Goal: Information Seeking & Learning: Learn about a topic

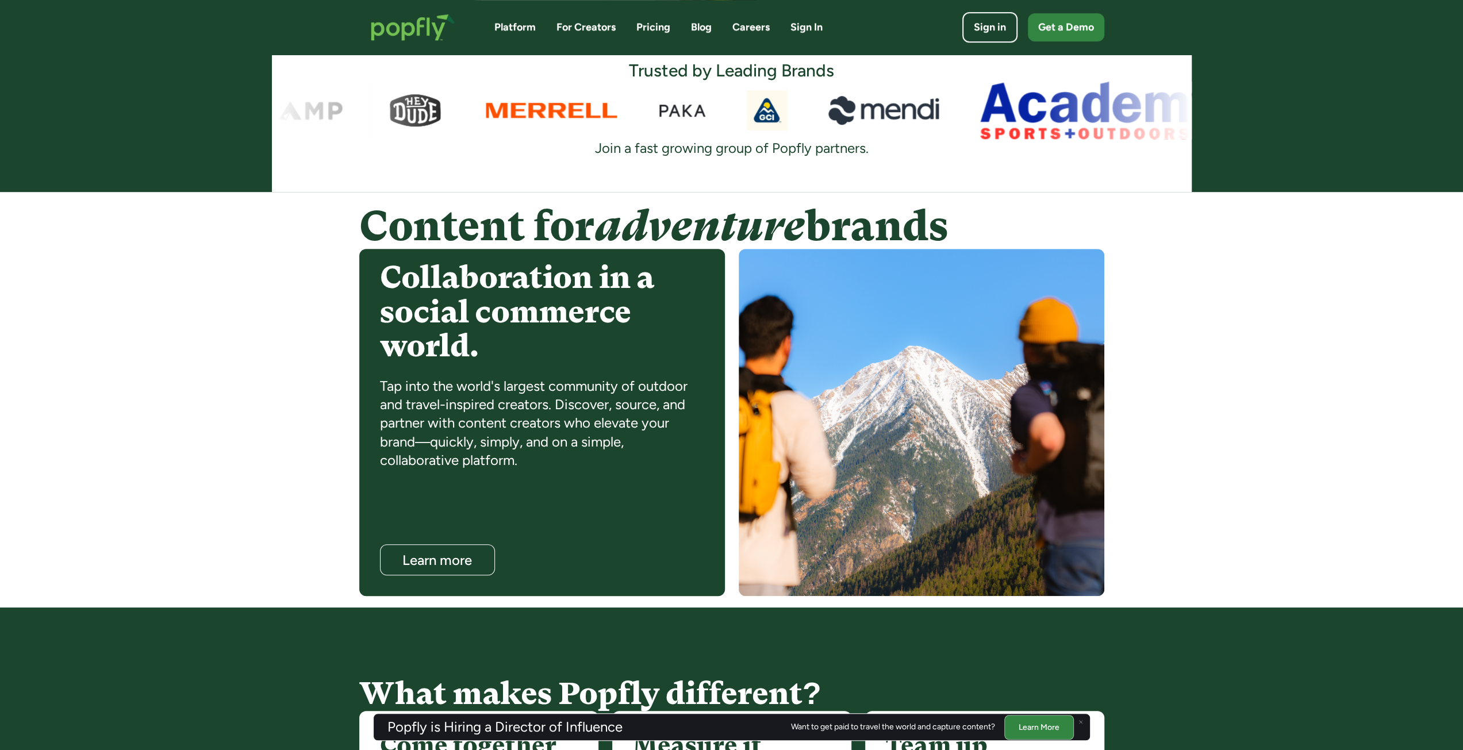
scroll to position [654, 0]
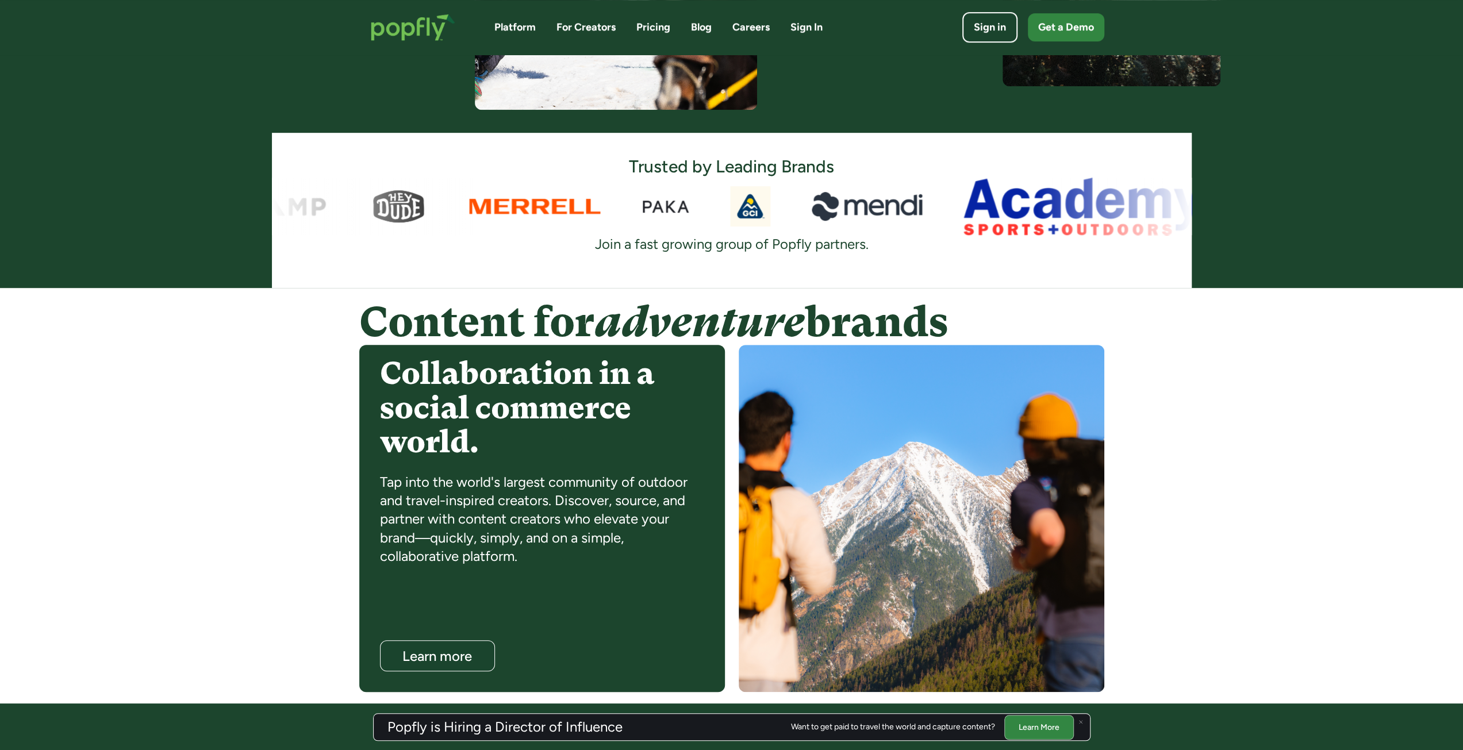
click at [647, 22] on link "Pricing" at bounding box center [653, 27] width 34 height 14
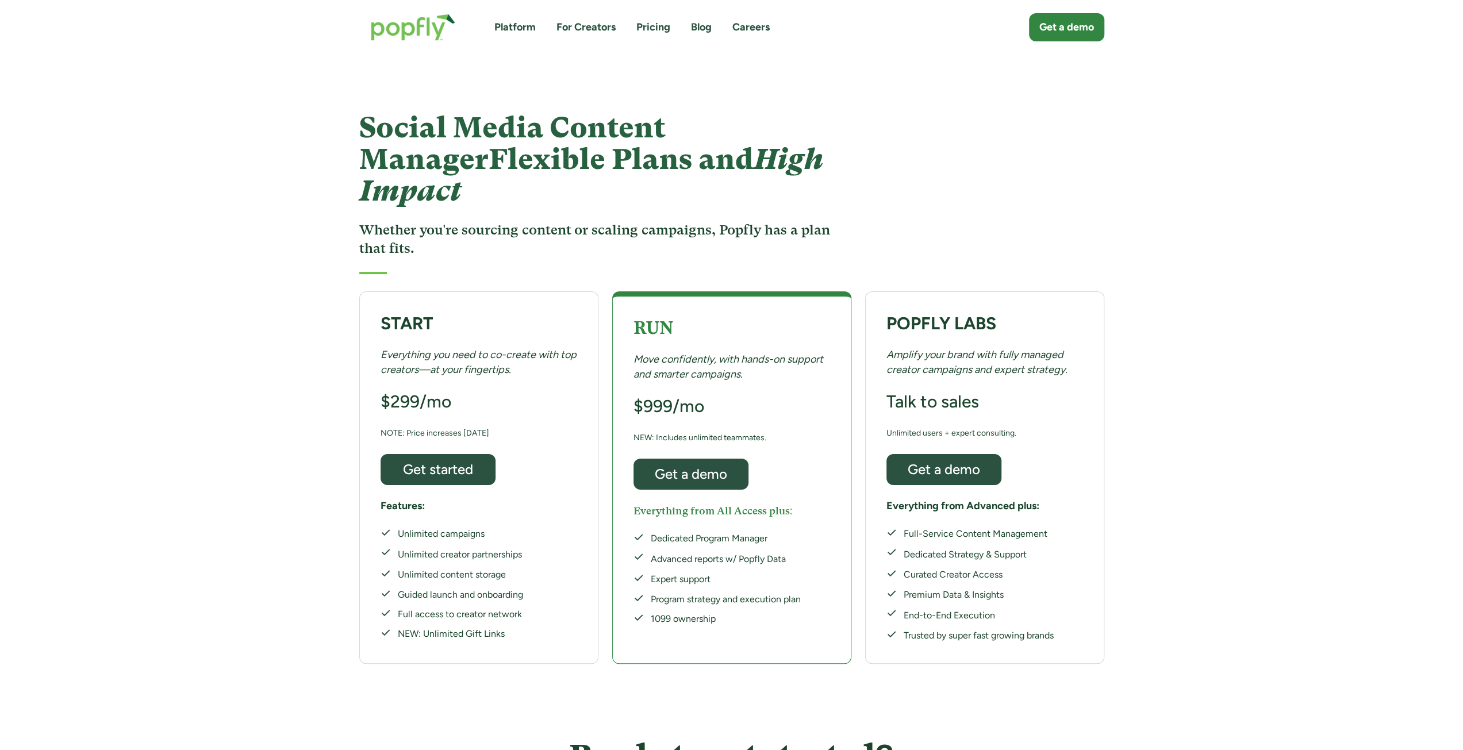
click at [516, 25] on link "Platform" at bounding box center [514, 27] width 41 height 14
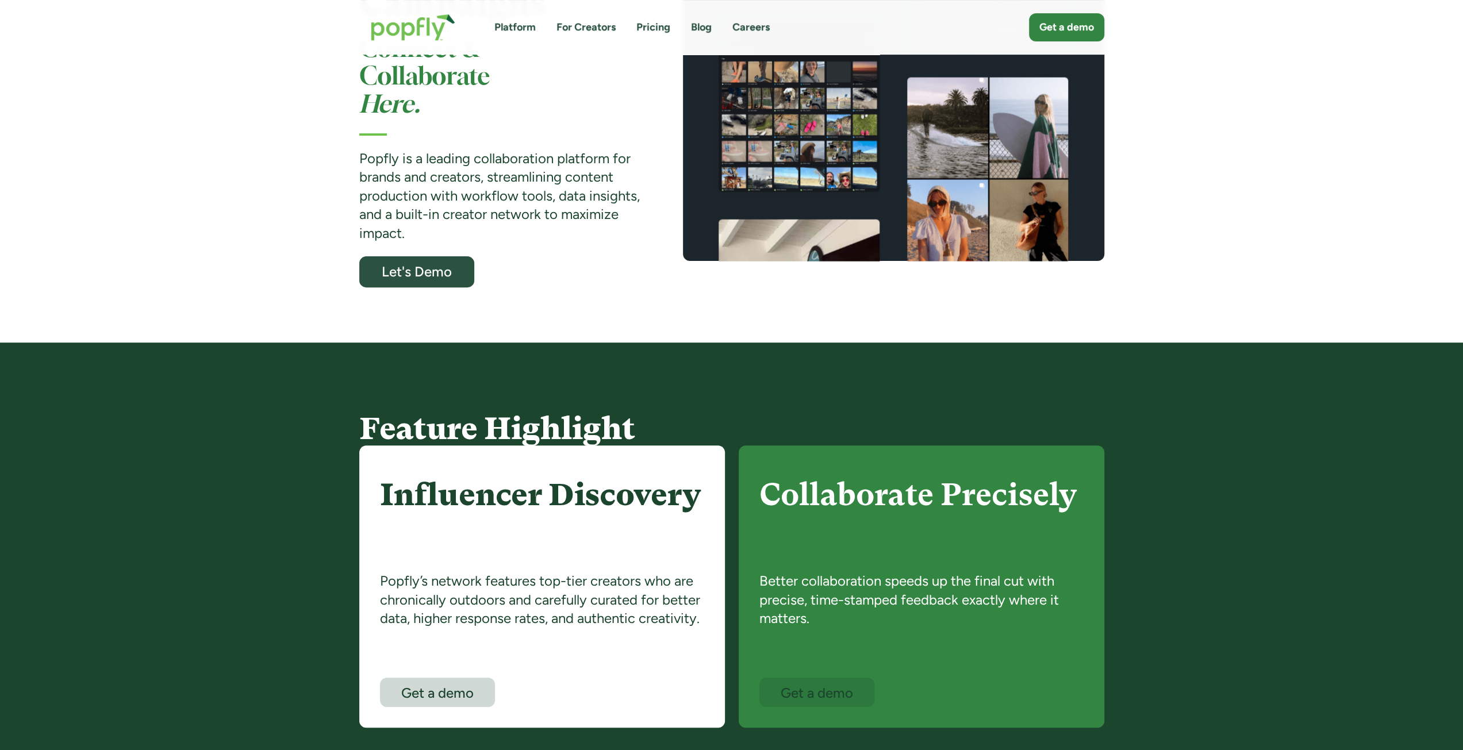
scroll to position [115, 0]
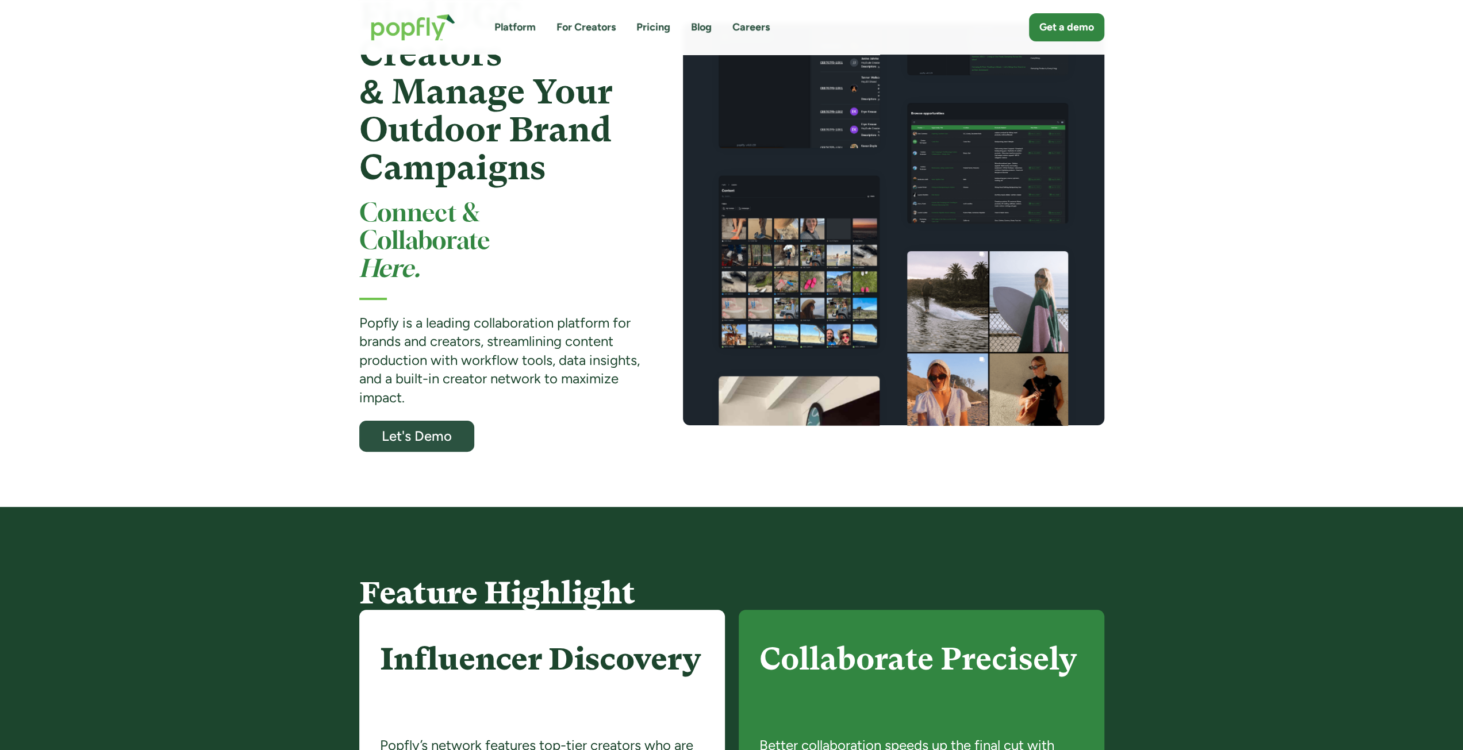
click at [593, 25] on link "For Creators" at bounding box center [585, 27] width 59 height 14
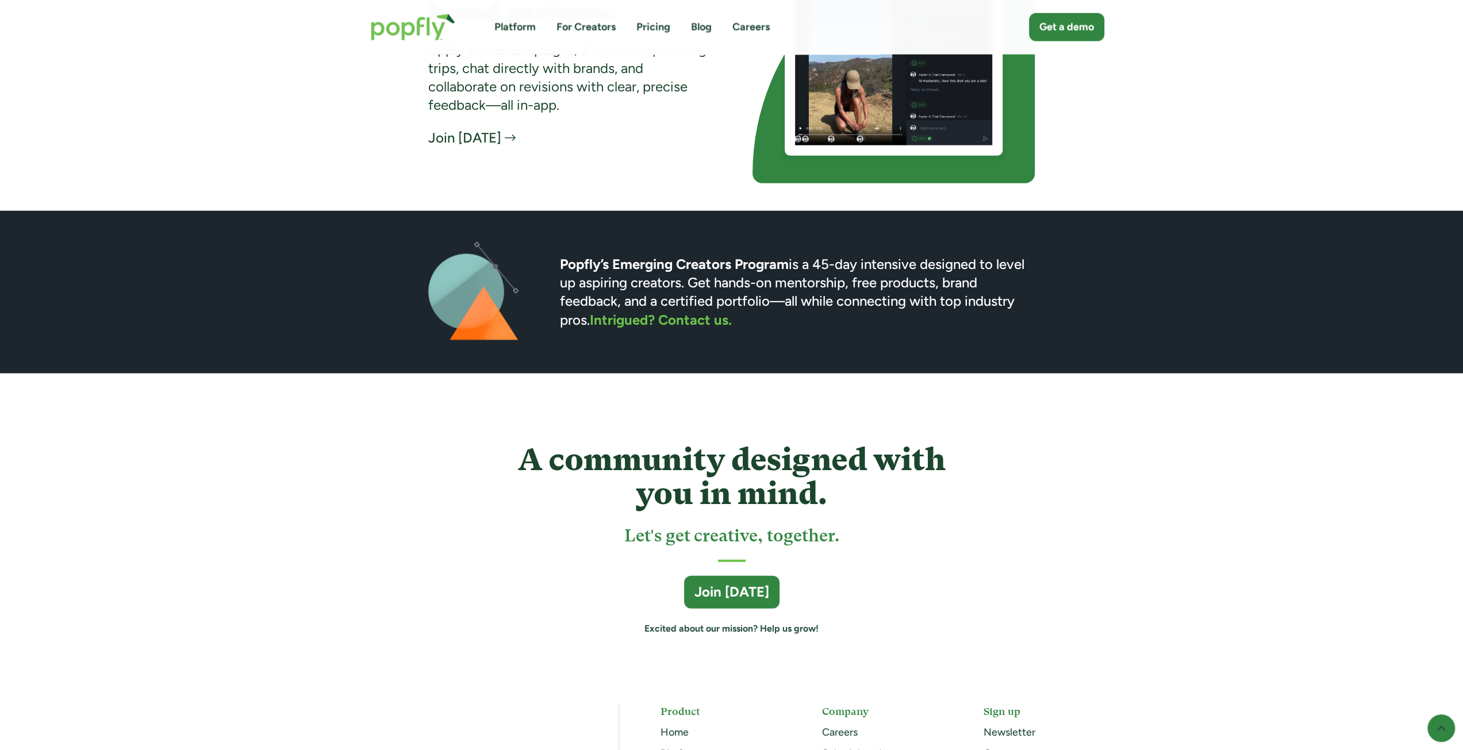
scroll to position [3021, 0]
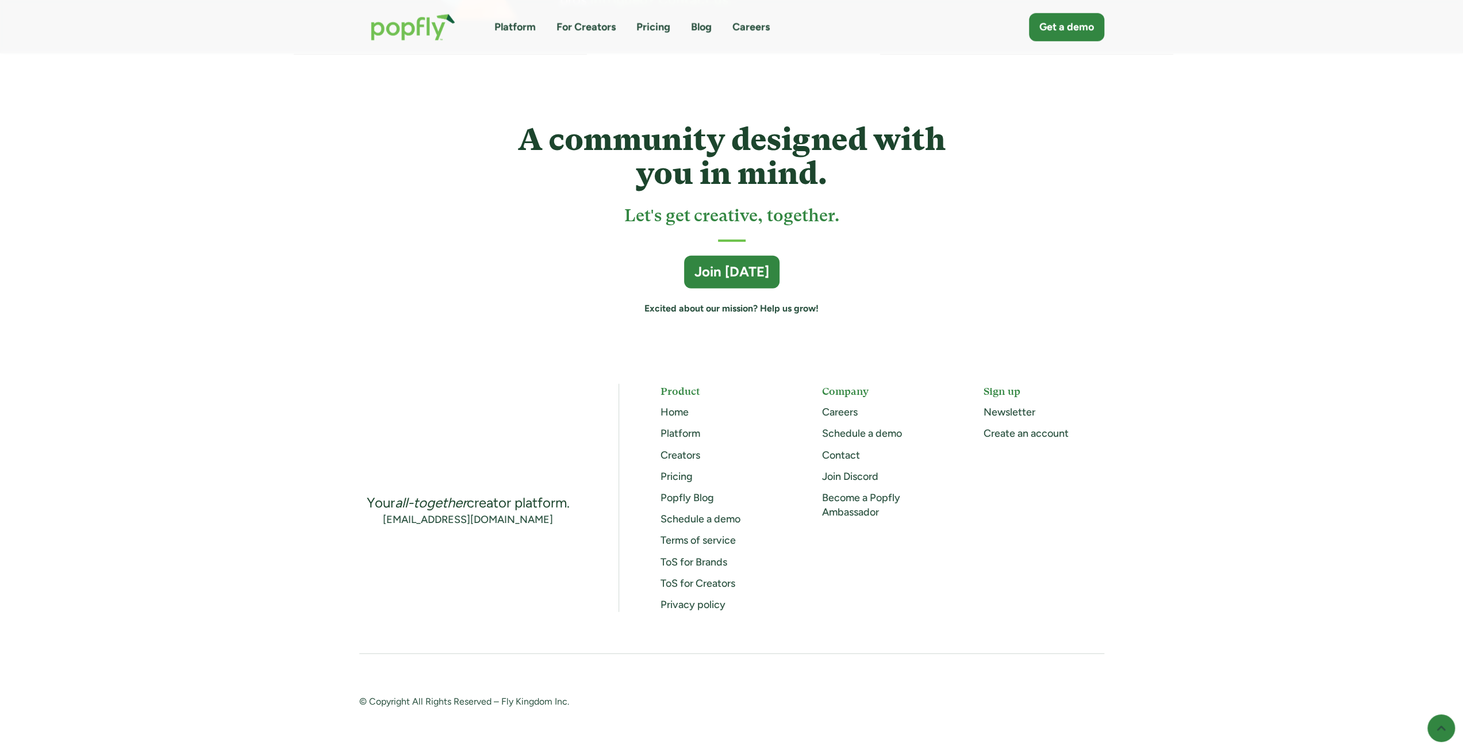
click at [403, 30] on img "home" at bounding box center [412, 27] width 107 height 50
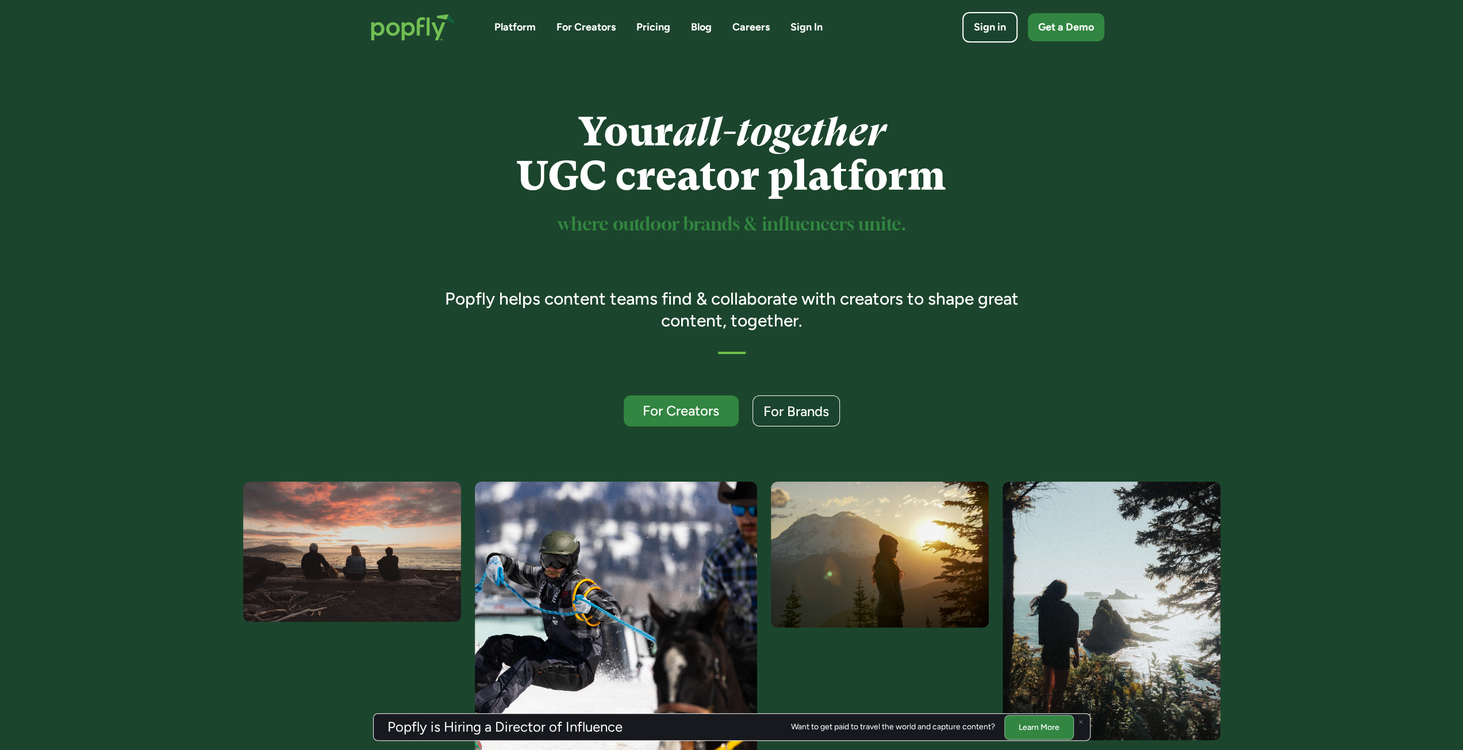
click at [782, 389] on div "Your all-together UGC creator platform where outdoor brands & influencers unite…" at bounding box center [731, 268] width 606 height 317
click at [789, 404] on div "For Brands" at bounding box center [796, 411] width 69 height 15
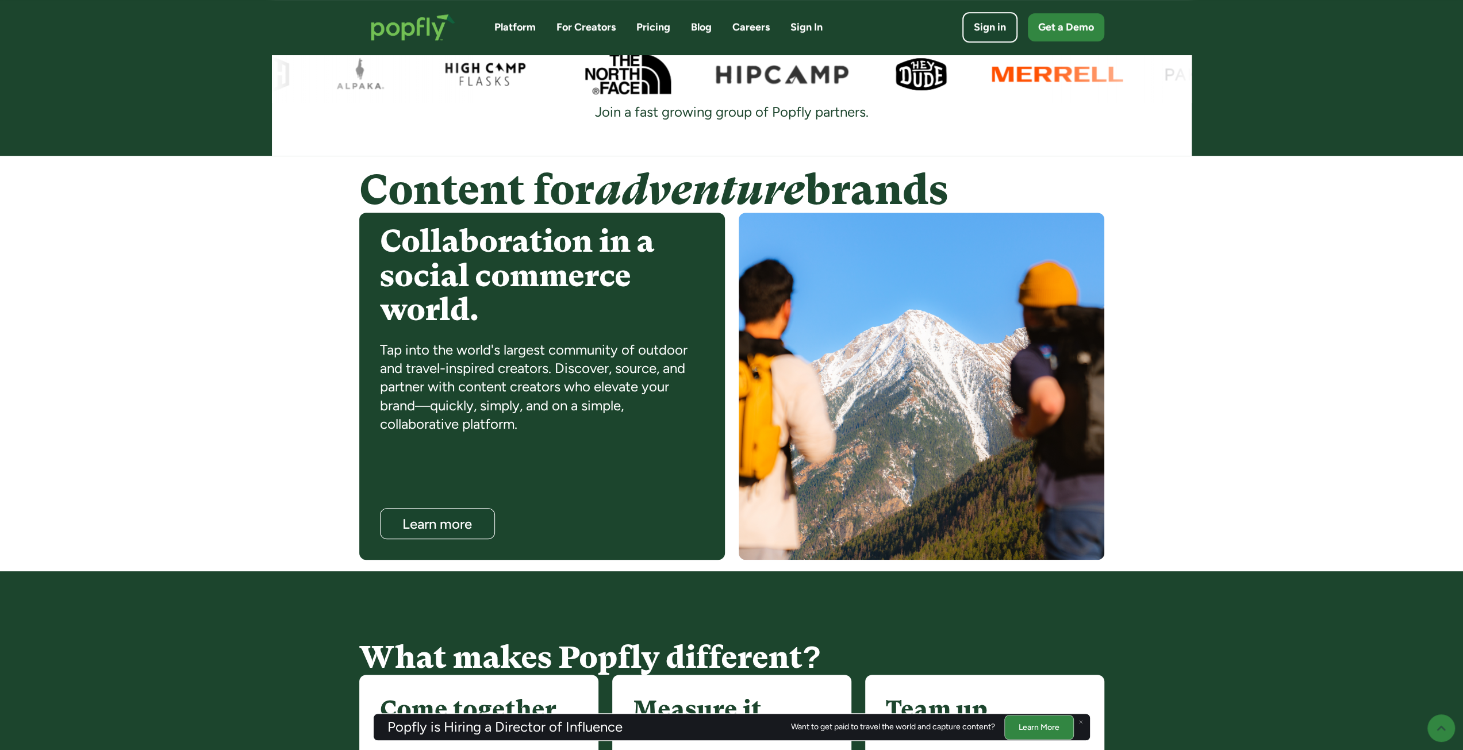
scroll to position [787, 0]
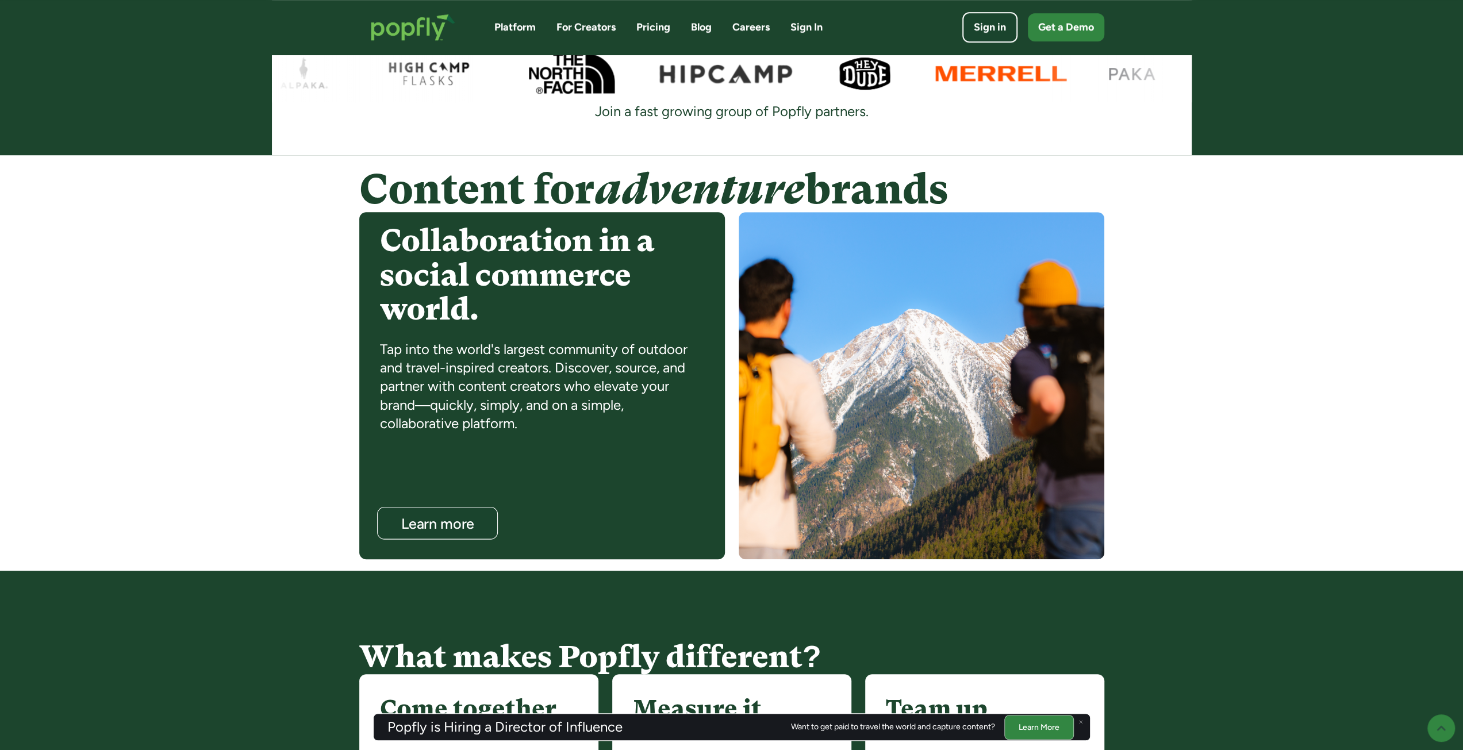
click at [413, 530] on div "Learn more" at bounding box center [437, 523] width 98 height 15
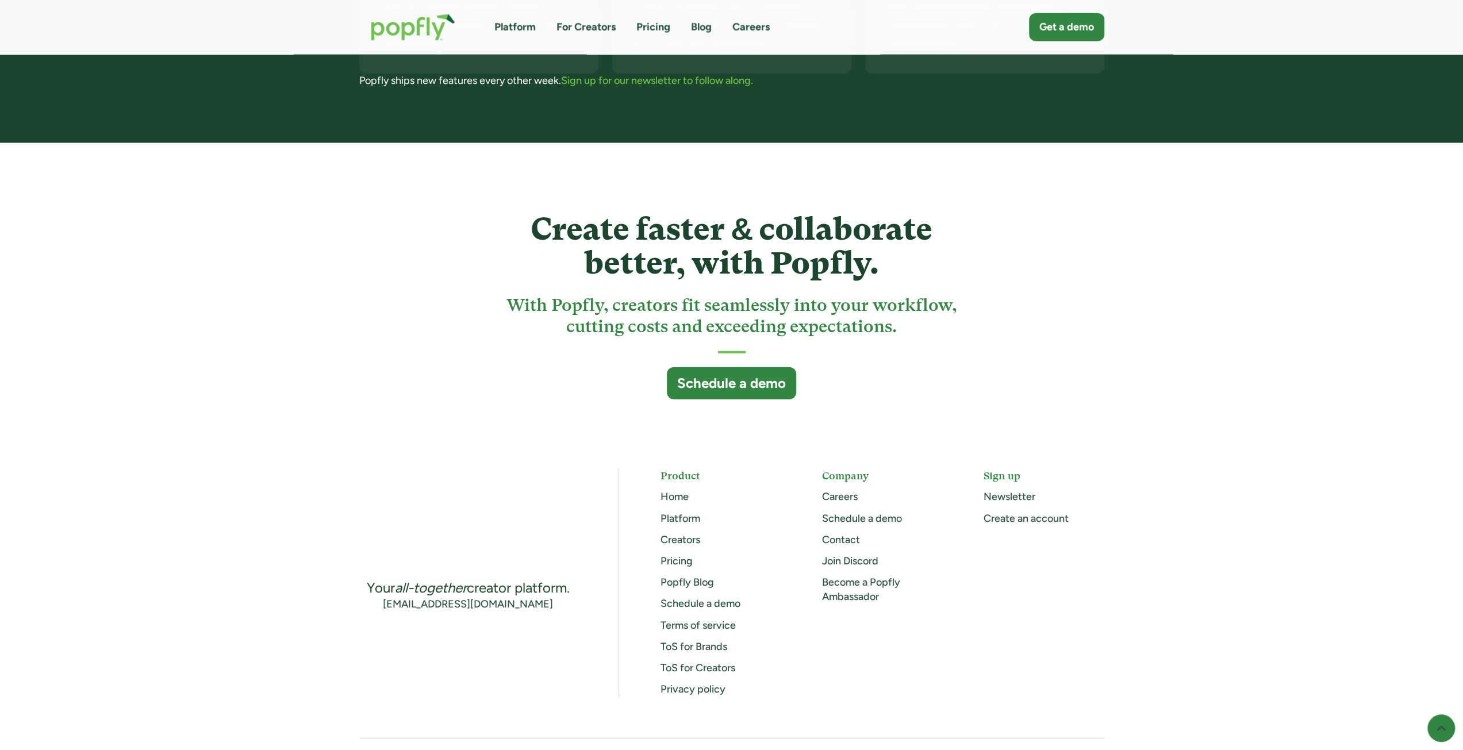
scroll to position [2913, 0]
